Goal: Information Seeking & Learning: Learn about a topic

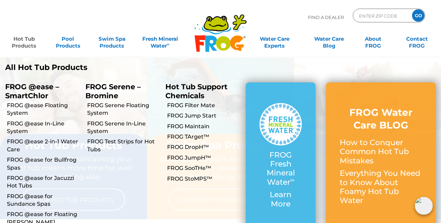
click at [23, 42] on link "Hot Tub Products" at bounding box center [24, 39] width 34 height 14
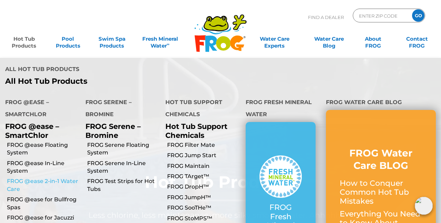
click at [42, 178] on link "FROG @ease 2-in-1 Water Care" at bounding box center [43, 186] width 73 height 16
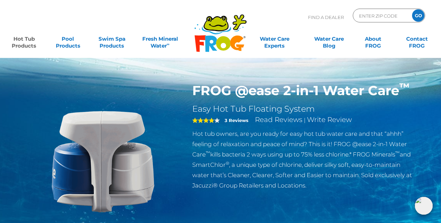
click at [259, 87] on h1 "FROG @ease 2-in-1 Water Care ™" at bounding box center [304, 91] width 225 height 16
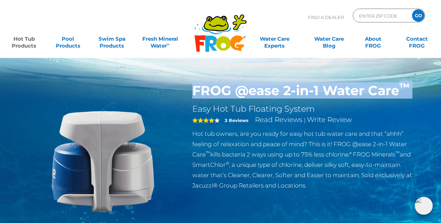
copy div "FROG @ease 2-in-1 Water Care ™"
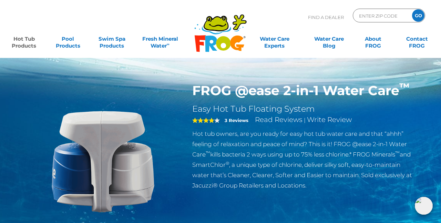
click at [337, 94] on h1 "FROG @ease 2-in-1 Water Care ™" at bounding box center [304, 91] width 225 height 16
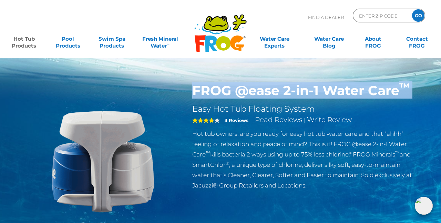
click at [337, 94] on h1 "FROG @ease 2-in-1 Water Care ™" at bounding box center [304, 91] width 225 height 16
copy div "FROG @ease 2-in-1 Water Care ™"
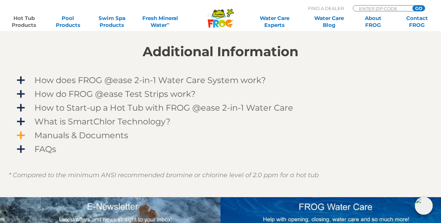
scroll to position [570, 0]
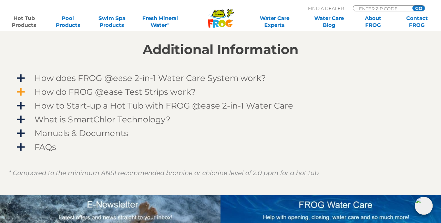
click at [100, 93] on span "How do FROG @ease Test Strips work?" at bounding box center [224, 91] width 401 height 9
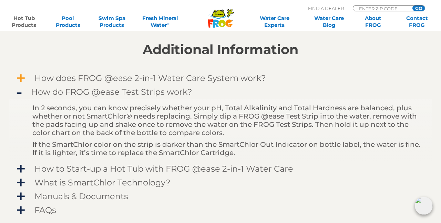
click at [98, 81] on span "How does FROG @ease 2-in-1 Water Care System work?" at bounding box center [224, 77] width 401 height 9
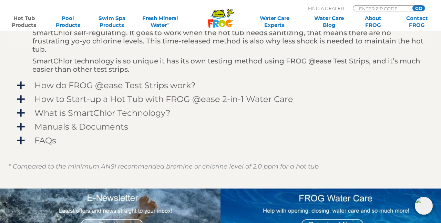
scroll to position [681, 0]
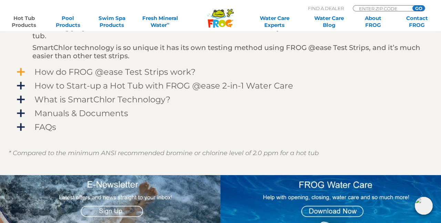
click at [103, 74] on span "How do FROG @ease Test Strips work?" at bounding box center [224, 71] width 401 height 9
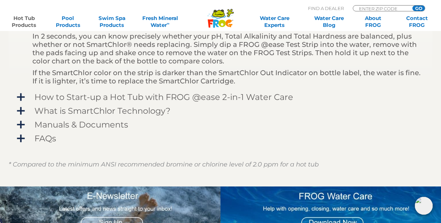
scroll to position [640, 0]
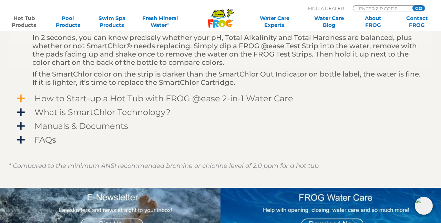
click at [103, 99] on span "How to Start-up a Hot Tub with FROG @ease 2-in-1 Water Care" at bounding box center [224, 98] width 401 height 9
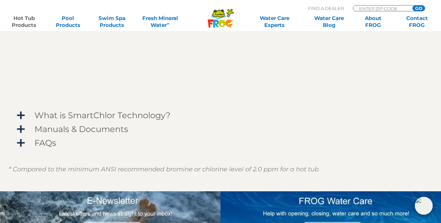
scroll to position [803, 0]
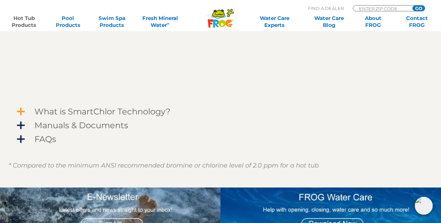
click at [95, 110] on span "What is SmartChlor Technology?" at bounding box center [224, 111] width 401 height 9
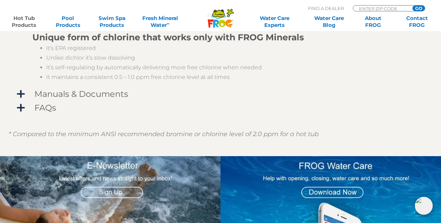
scroll to position [1000, 0]
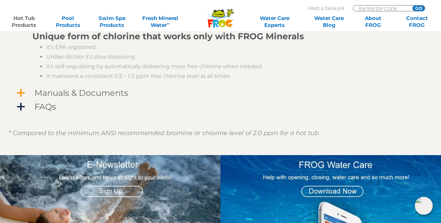
click at [89, 97] on span "Manuals & Documents" at bounding box center [224, 92] width 401 height 9
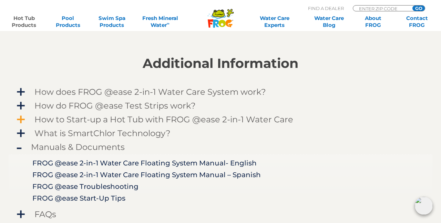
scroll to position [556, 0]
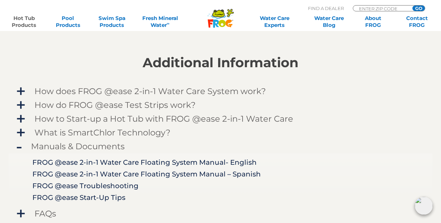
click at [425, 207] on img at bounding box center [424, 206] width 18 height 18
click at [85, 65] on h2 "Additional Information" at bounding box center [221, 62] width 424 height 15
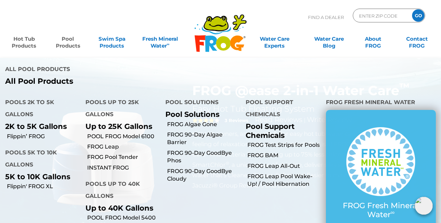
scroll to position [0, 0]
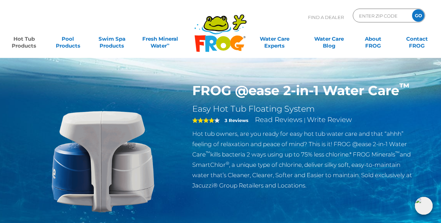
click at [251, 173] on p "Hot tub owners, are you ready for easy hot tub water care and that “ahhh” feeli…" at bounding box center [304, 160] width 225 height 62
click at [234, 144] on p "Hot tub owners, are you ready for easy hot tub water care and that “ahhh” feeli…" at bounding box center [304, 160] width 225 height 62
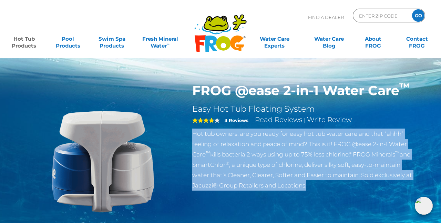
click at [234, 144] on p "Hot tub owners, are you ready for easy hot tub water care and that “ahhh” feeli…" at bounding box center [304, 160] width 225 height 62
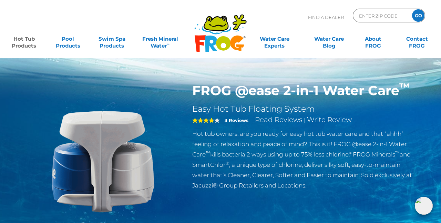
click at [429, 172] on div "FROG @ease 2-in-1 Water Care ™ Easy Hot Tub Floating System 4 3 Reviews Read Re…" at bounding box center [220, 142] width 441 height 284
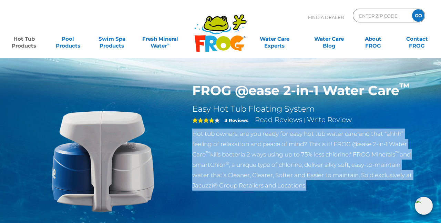
click at [429, 172] on div "FROG @ease 2-in-1 Water Care ™ Easy Hot Tub Floating System 4 3 Reviews Read Re…" at bounding box center [220, 142] width 441 height 284
click at [251, 98] on h1 "FROG @ease 2-in-1 Water Care ™" at bounding box center [304, 91] width 225 height 16
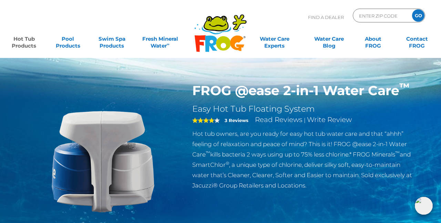
click at [251, 98] on h1 "FROG @ease 2-in-1 Water Care ™" at bounding box center [304, 91] width 225 height 16
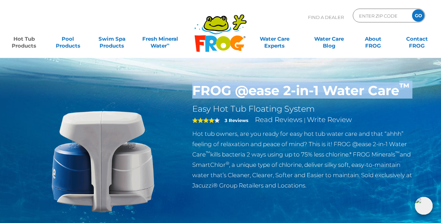
copy div "FROG @ease 2-in-1 Water Care ™"
